Goal: Navigation & Orientation: Find specific page/section

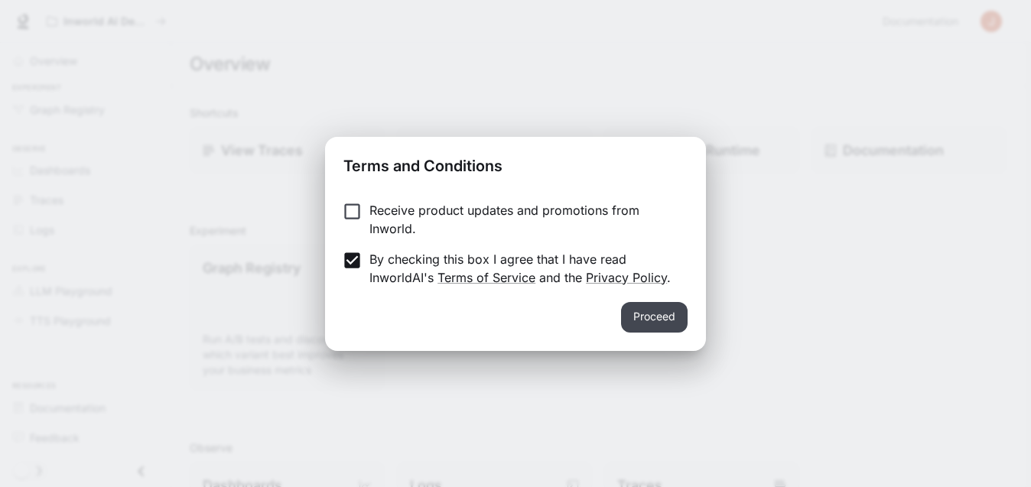
click at [645, 312] on button "Proceed" at bounding box center [654, 317] width 67 height 31
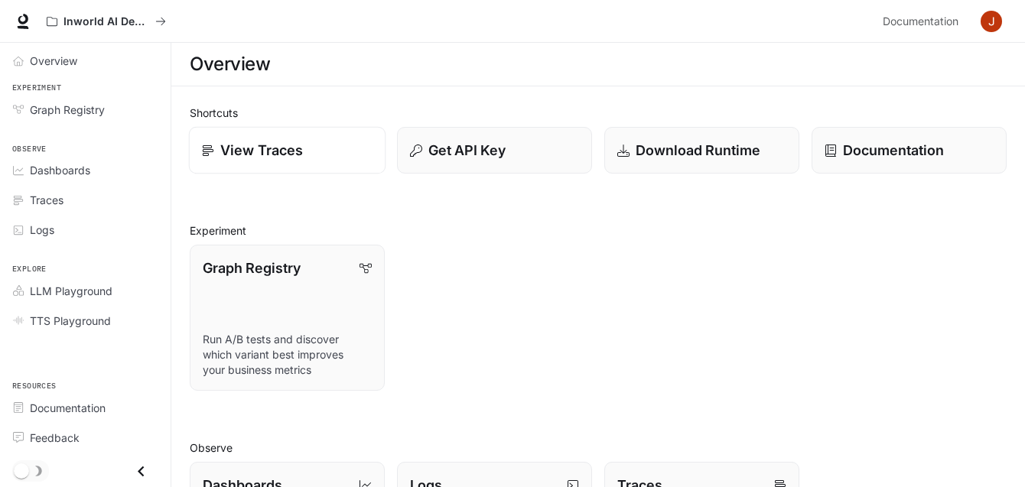
click at [236, 161] on link "View Traces" at bounding box center [287, 150] width 197 height 47
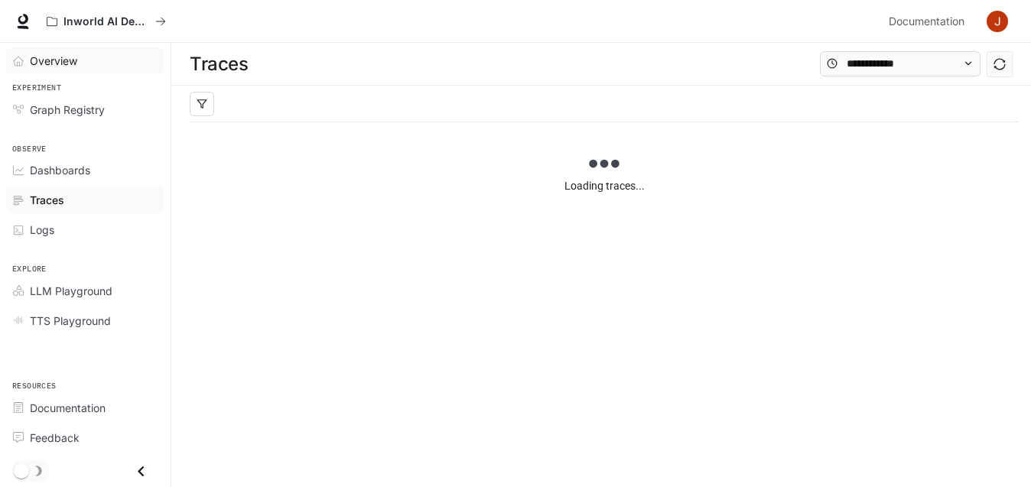
click at [51, 62] on span "Overview" at bounding box center [53, 61] width 47 height 16
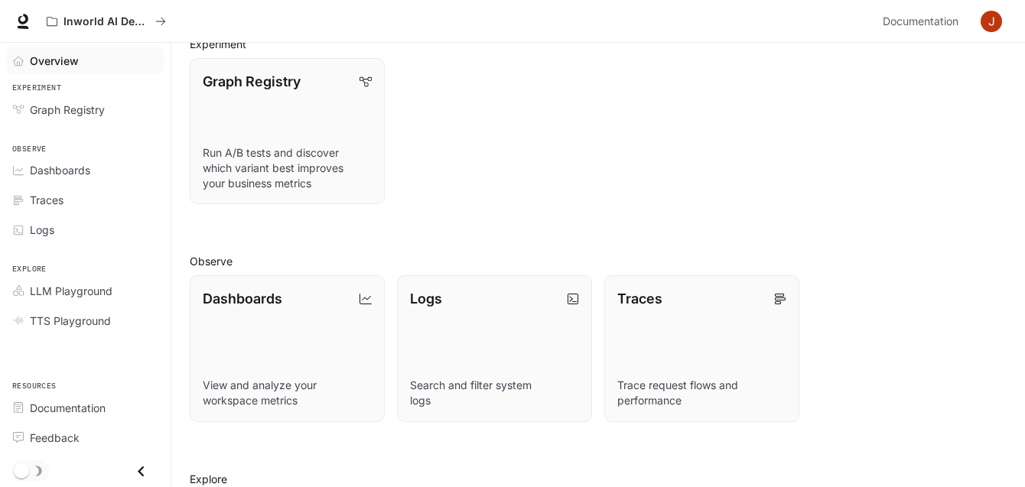
scroll to position [169, 0]
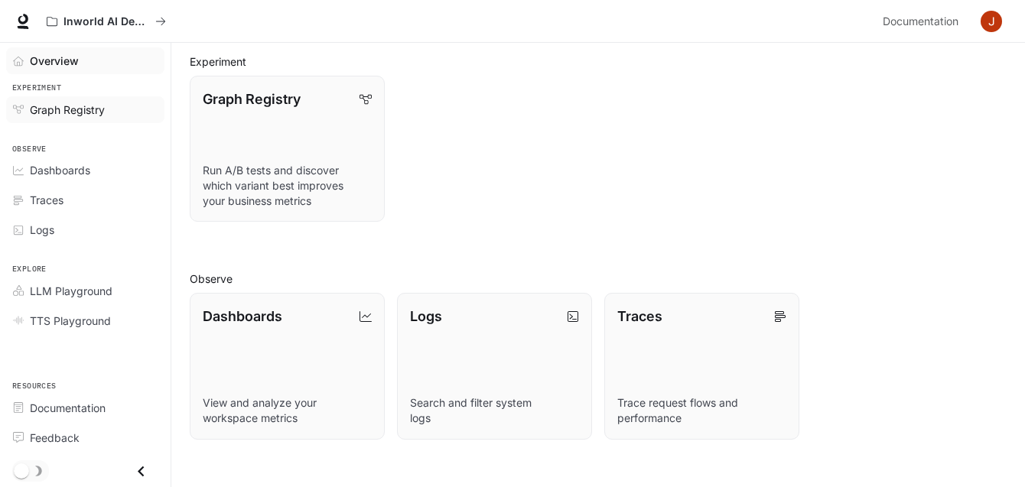
click at [82, 102] on span "Graph Registry" at bounding box center [67, 110] width 75 height 16
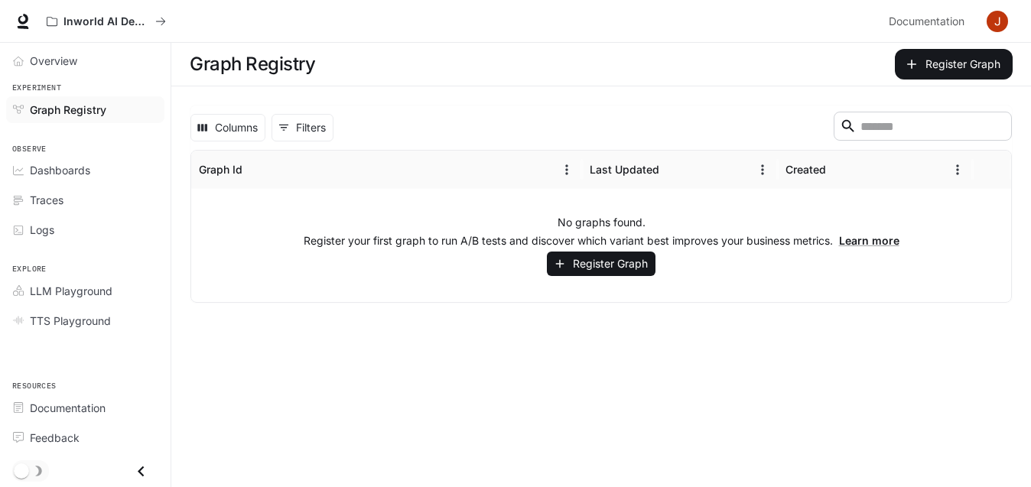
click at [611, 247] on p "Register your first graph to run A/B tests and discover which variant best impr…" at bounding box center [602, 240] width 596 height 15
click at [617, 254] on button "Register Graph" at bounding box center [601, 264] width 109 height 25
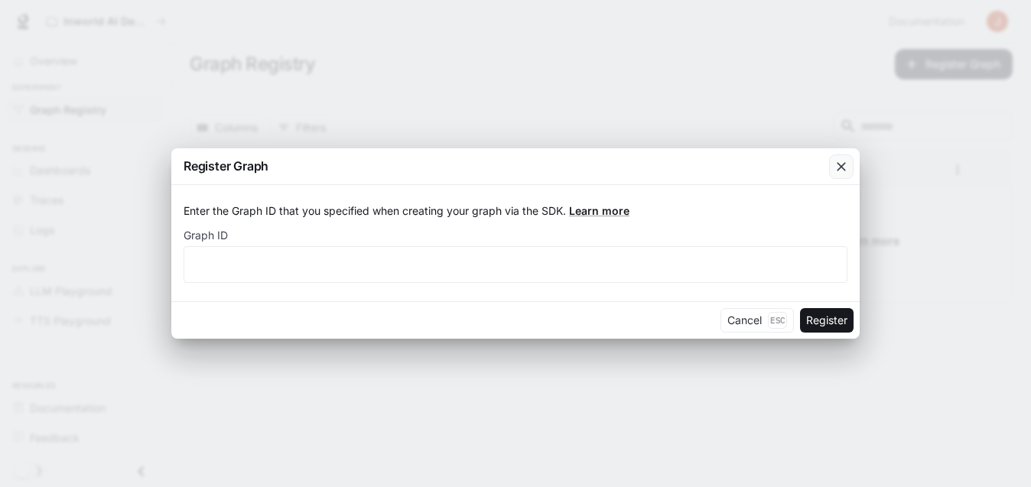
click at [839, 171] on icon "button" at bounding box center [841, 166] width 15 height 15
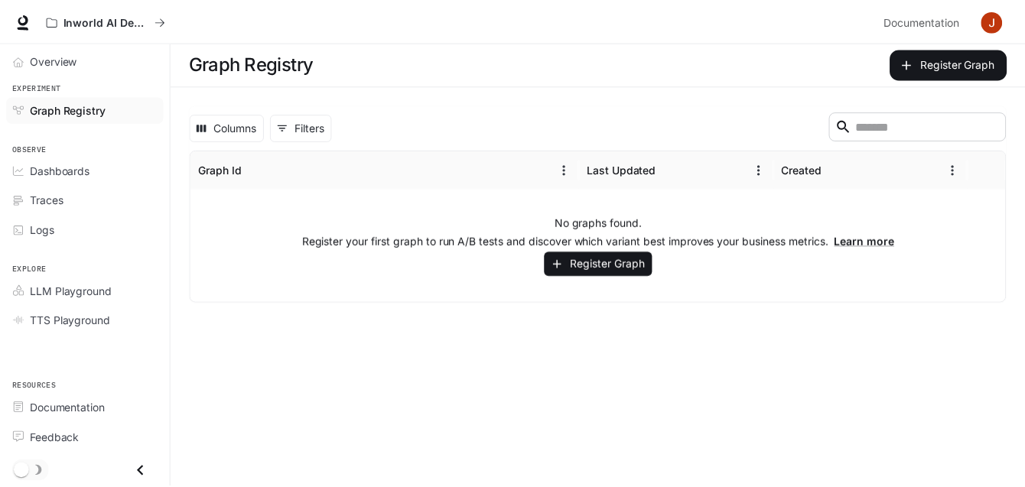
scroll to position [1, 0]
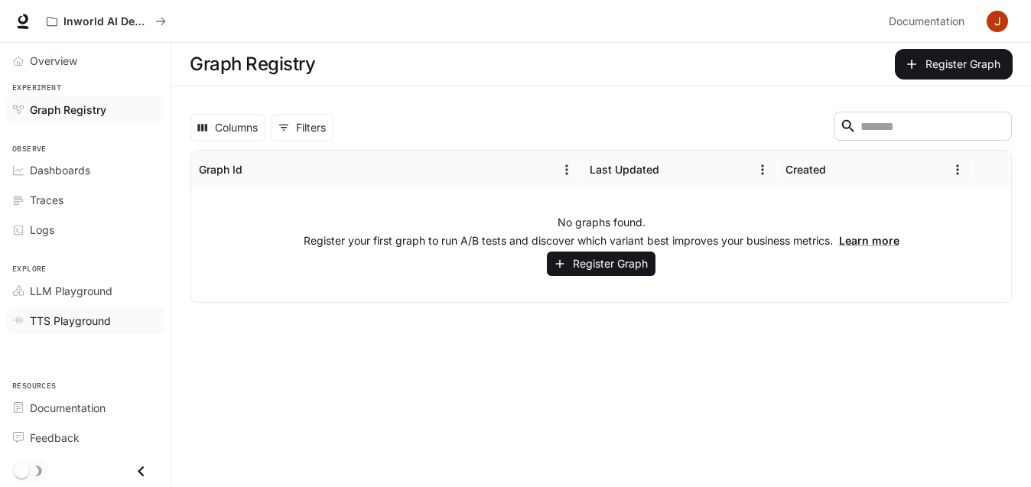
click at [104, 323] on span "TTS Playground" at bounding box center [70, 321] width 81 height 16
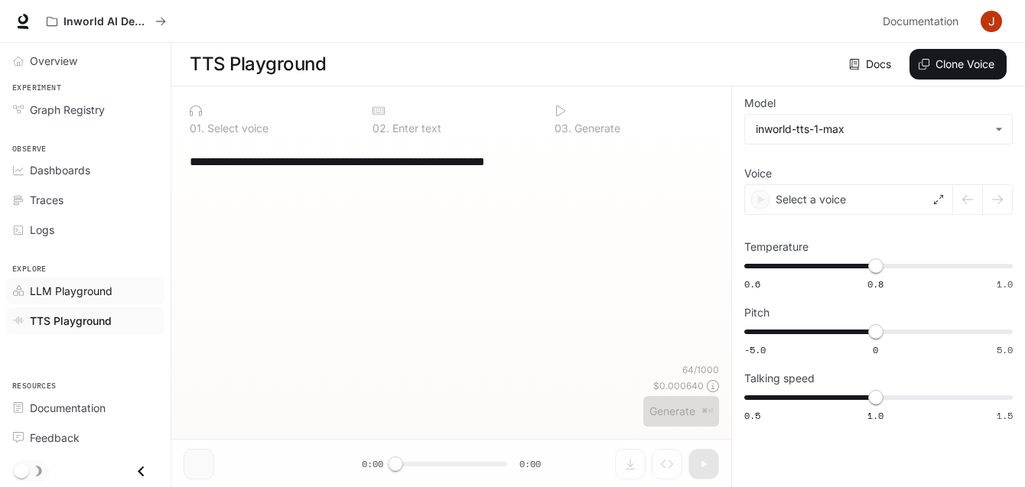
click at [86, 293] on span "LLM Playground" at bounding box center [71, 291] width 83 height 16
